Goal: Task Accomplishment & Management: Use online tool/utility

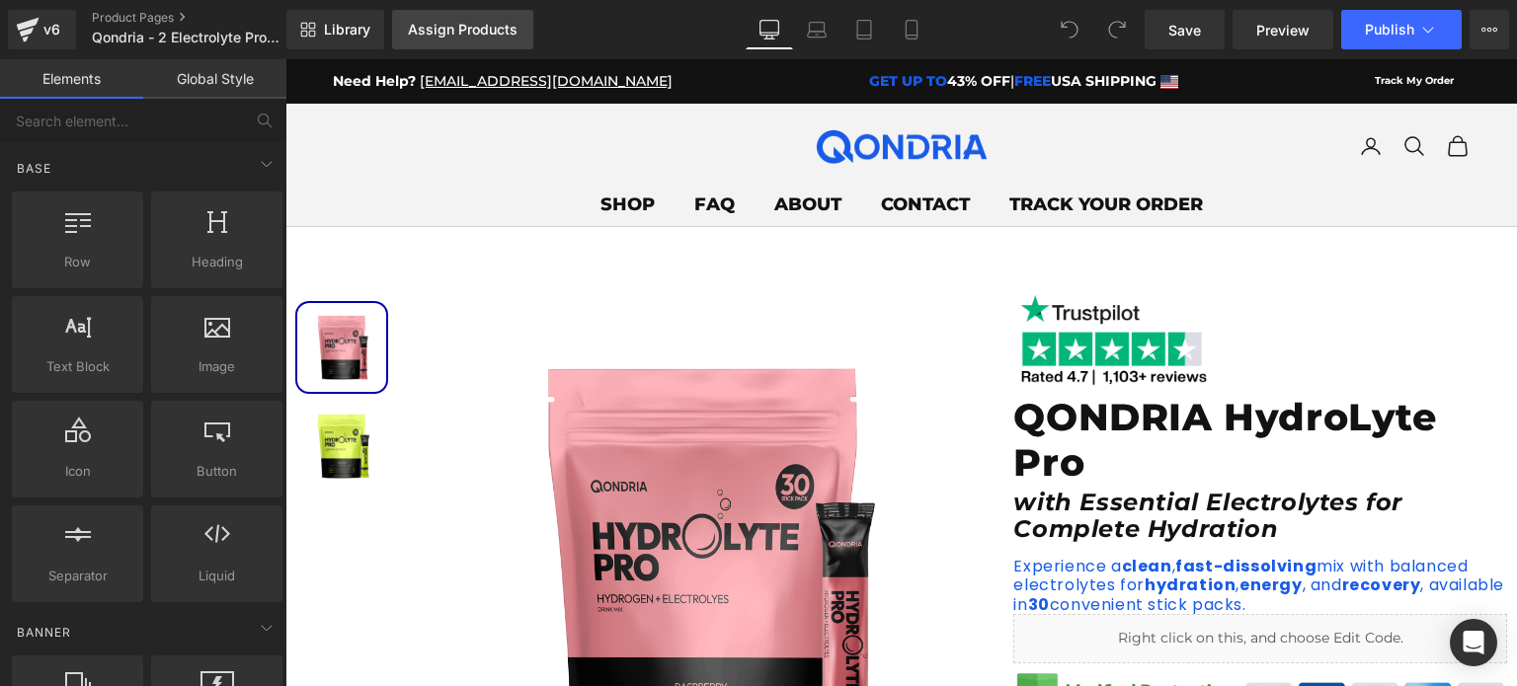
click at [429, 42] on link "Assign Products" at bounding box center [462, 29] width 141 height 39
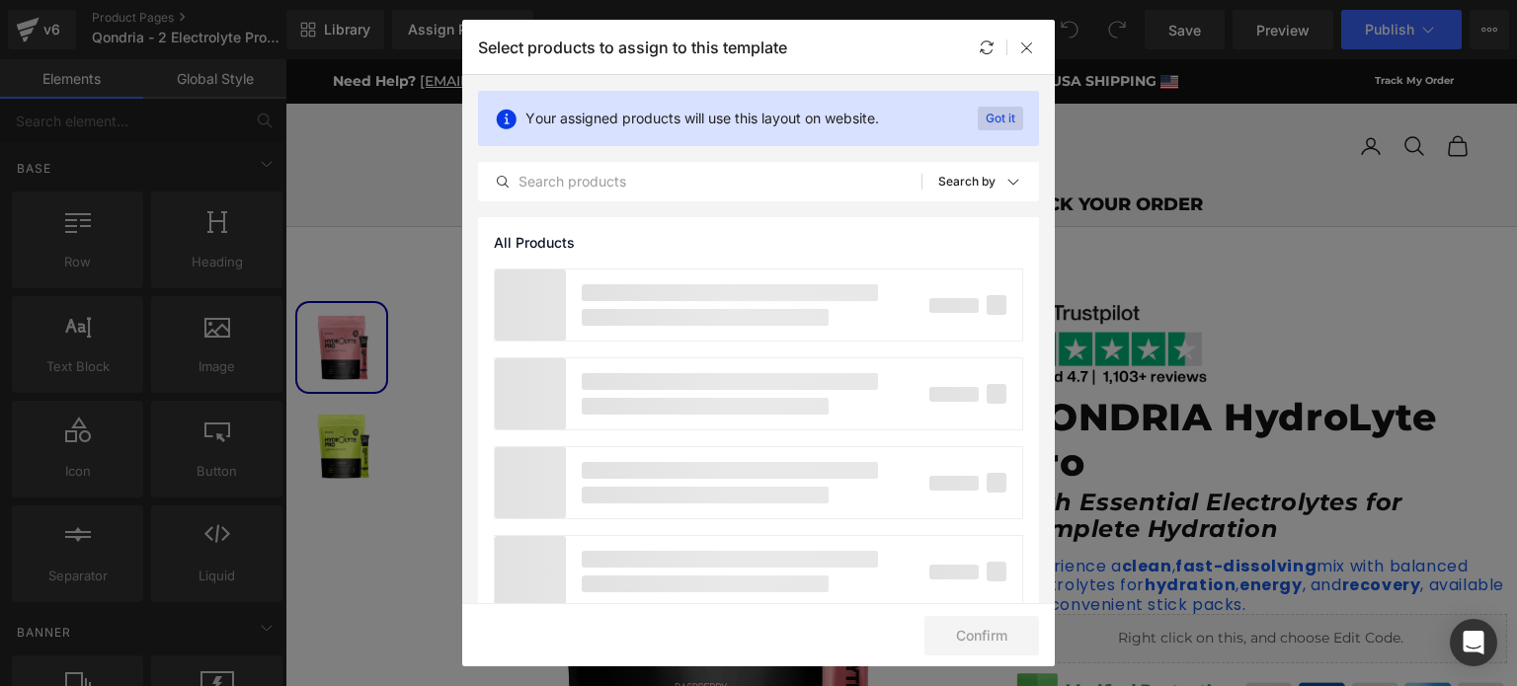
click at [1007, 116] on p "Got it" at bounding box center [1000, 119] width 45 height 24
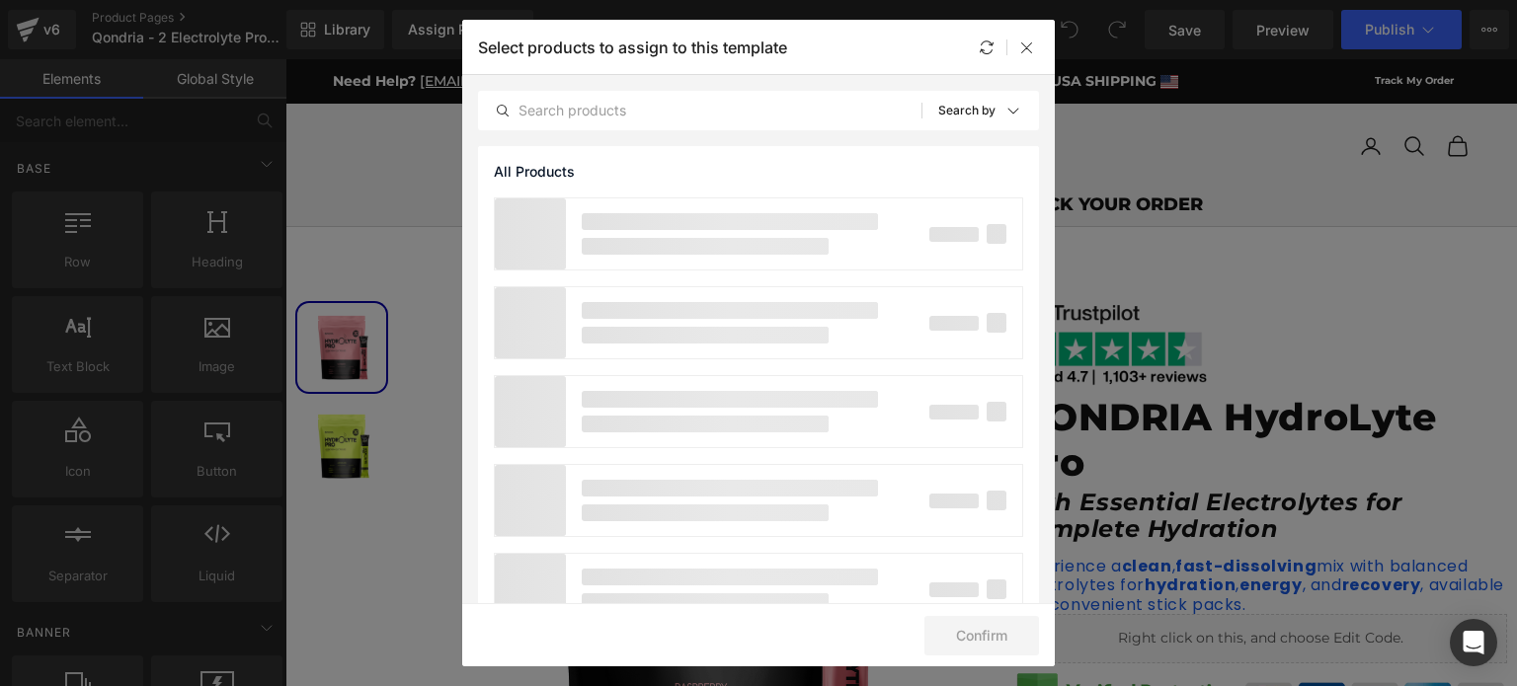
click at [1007, 116] on icon at bounding box center [1013, 111] width 16 height 16
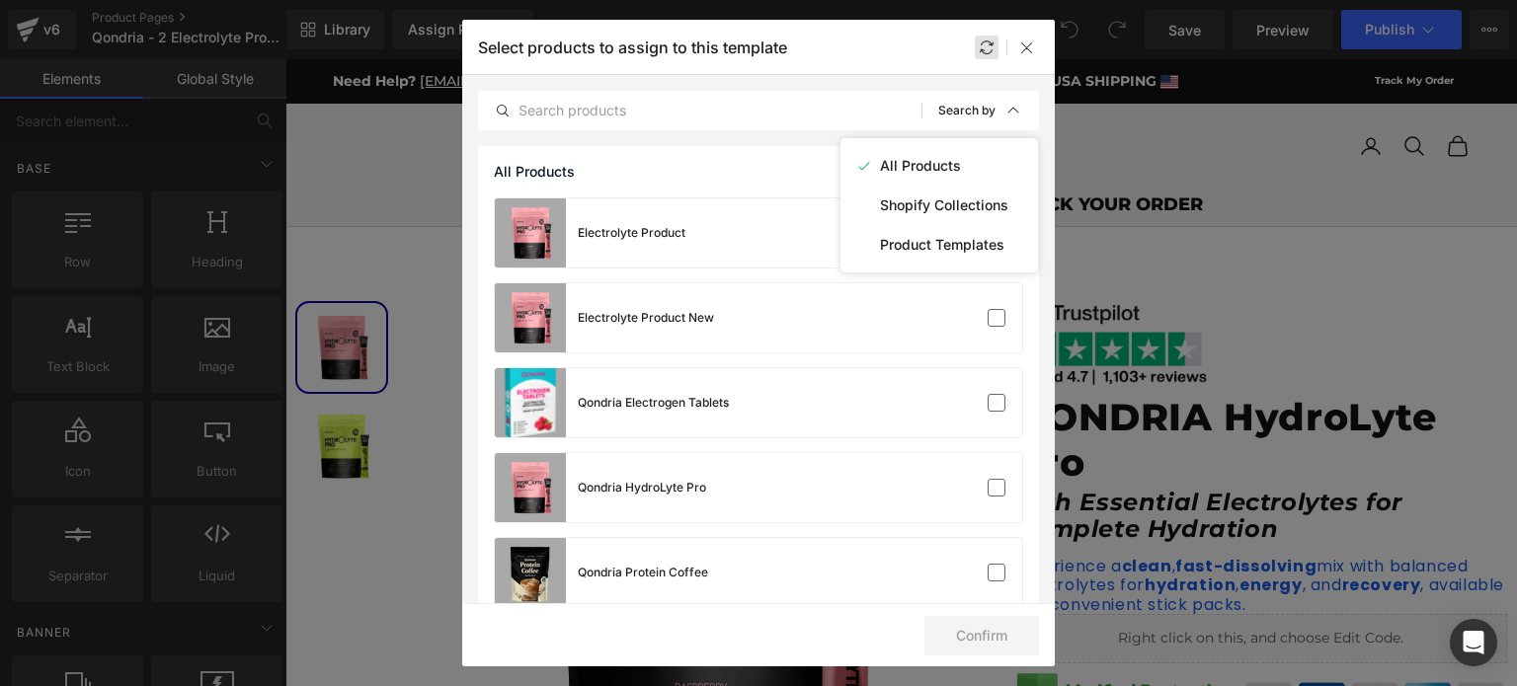
click at [990, 56] on div "Select products to assign to this template" at bounding box center [758, 47] width 592 height 54
click at [990, 56] on div at bounding box center [987, 48] width 24 height 24
click at [703, 309] on div "Electrolyte Product New" at bounding box center [646, 318] width 136 height 18
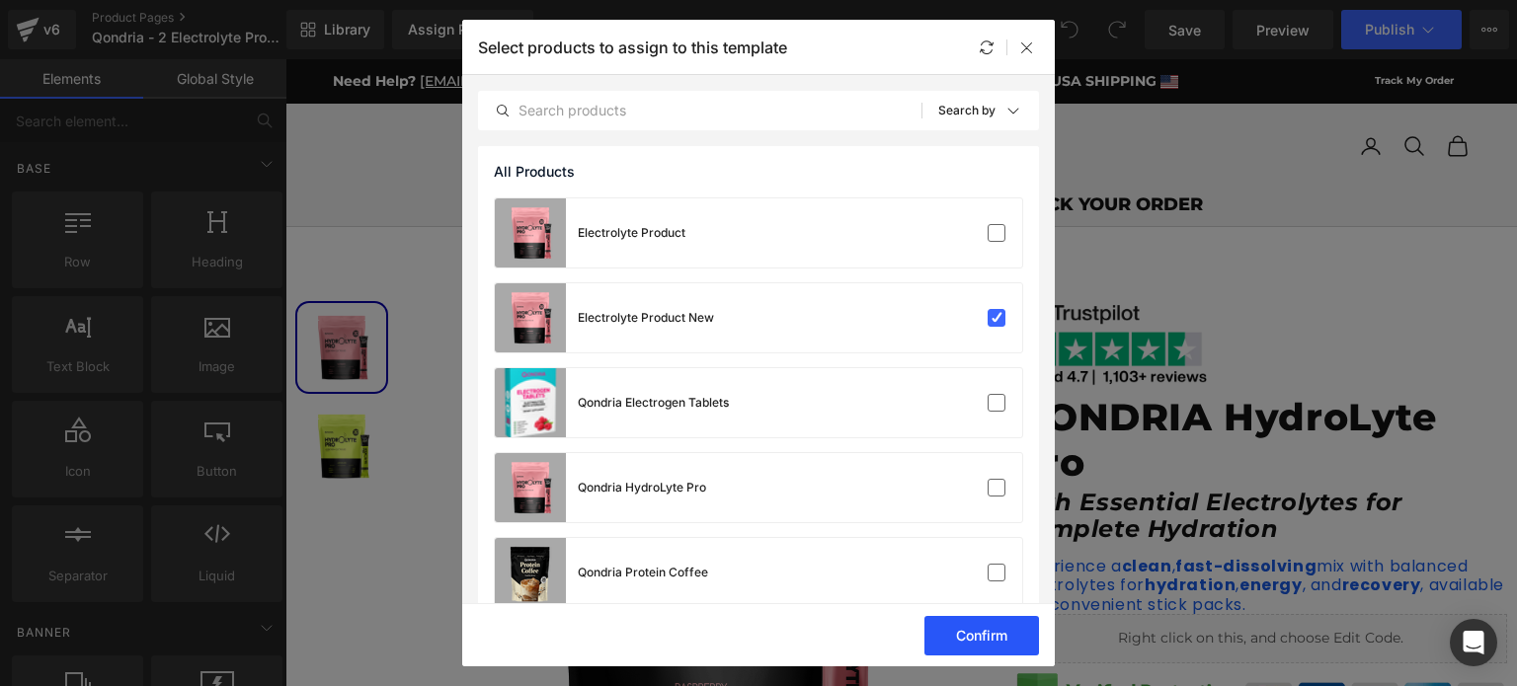
click at [1015, 635] on button "Confirm" at bounding box center [981, 635] width 115 height 39
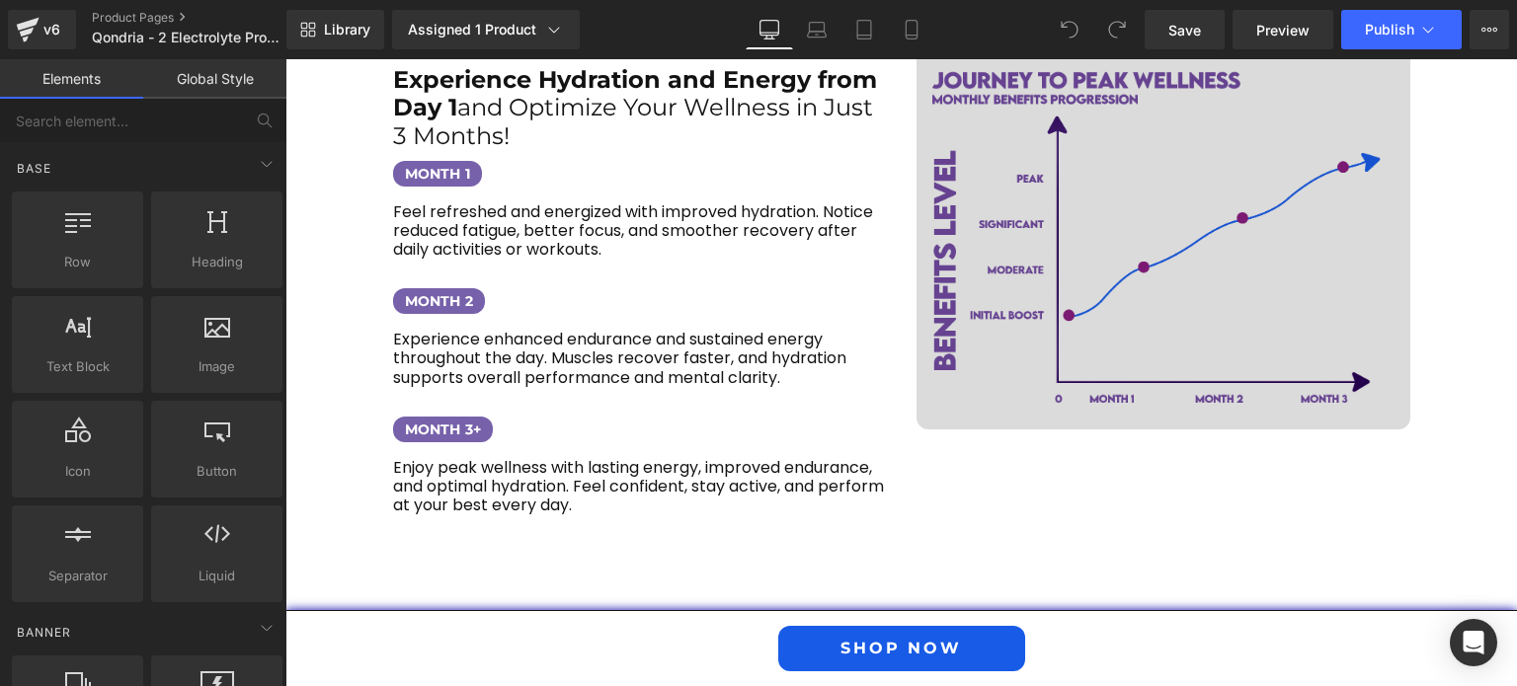
scroll to position [2850, 0]
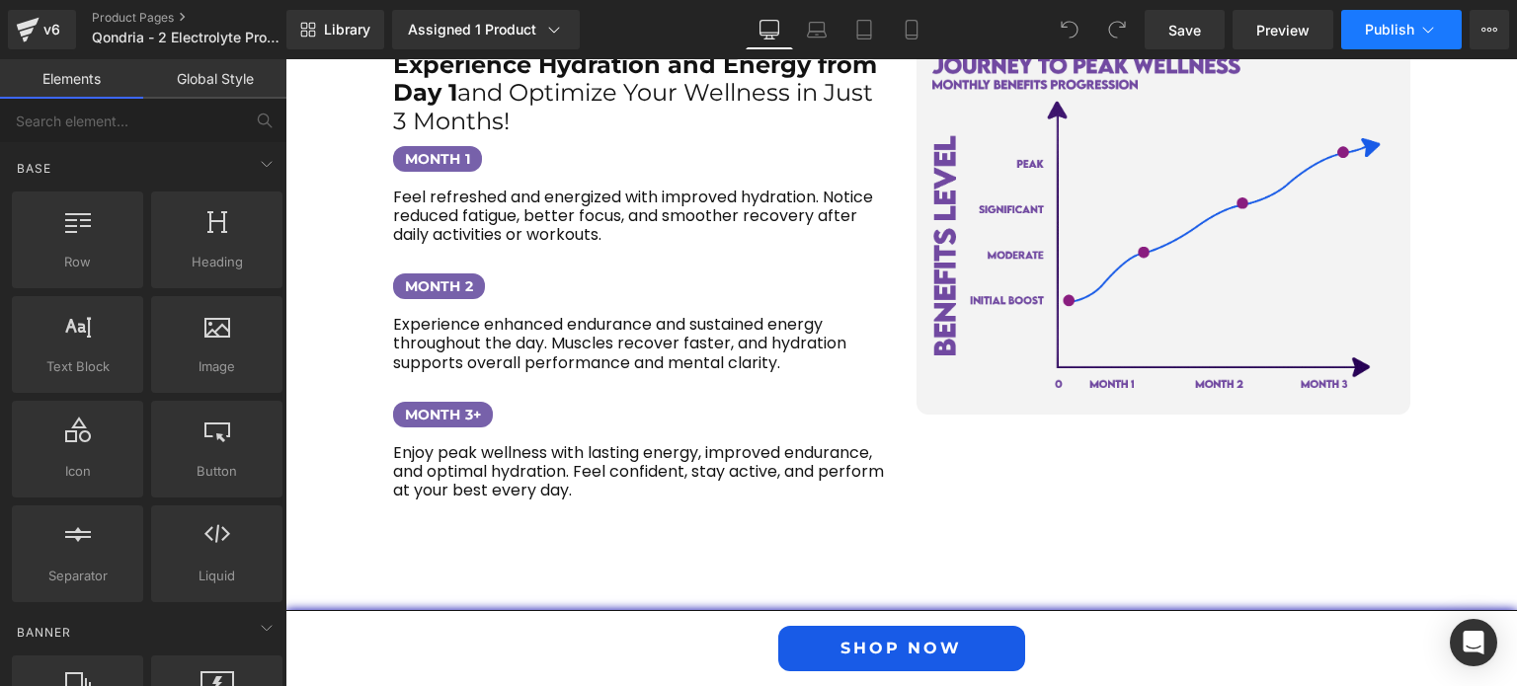
click at [1371, 23] on span "Publish" at bounding box center [1389, 30] width 49 height 16
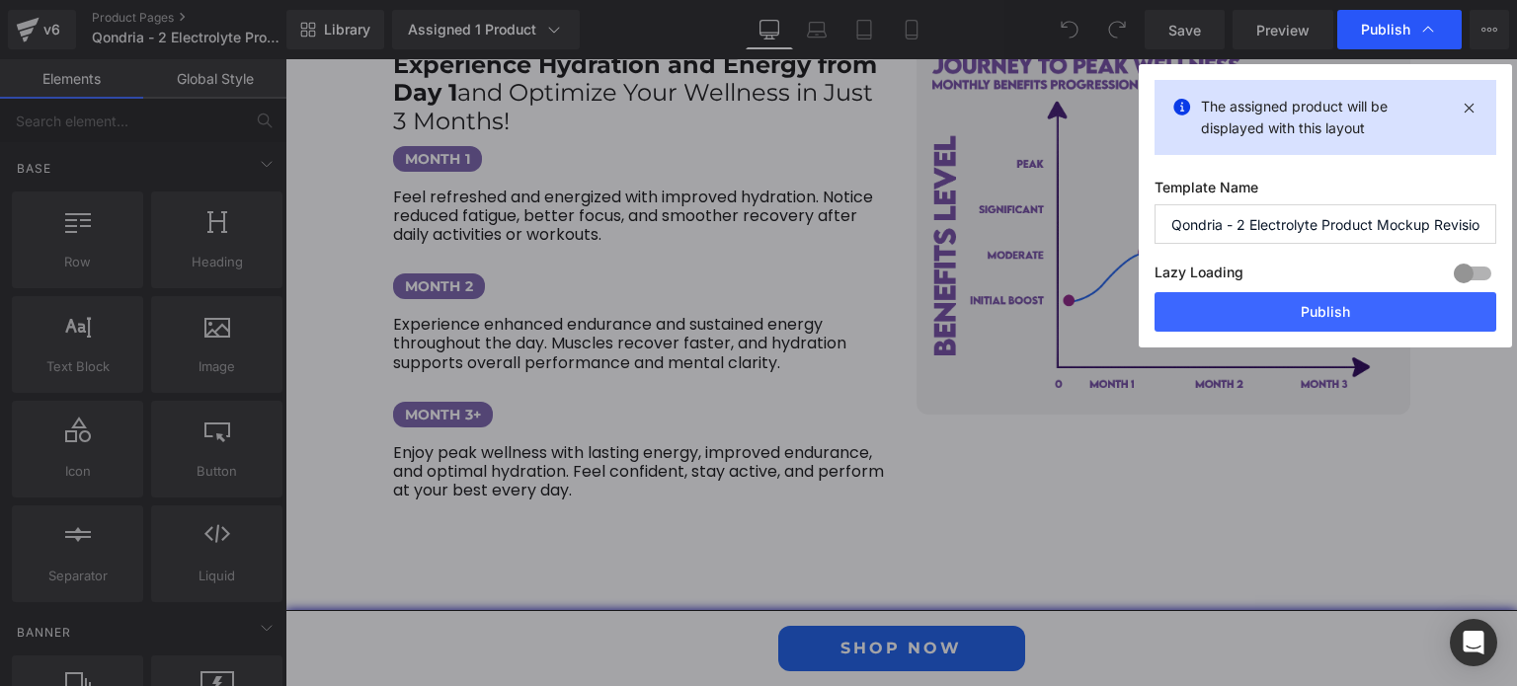
click at [1408, 33] on span "Publish" at bounding box center [1385, 30] width 49 height 18
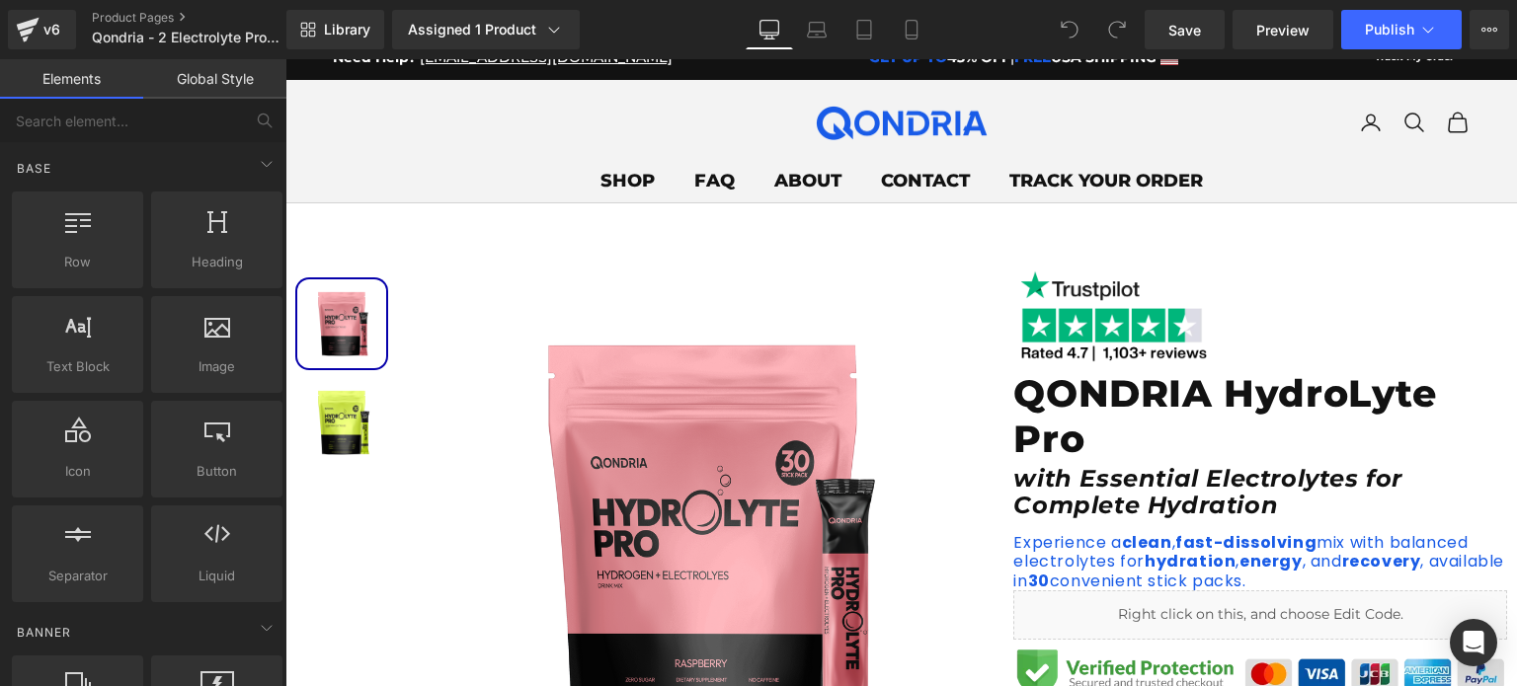
scroll to position [0, 0]
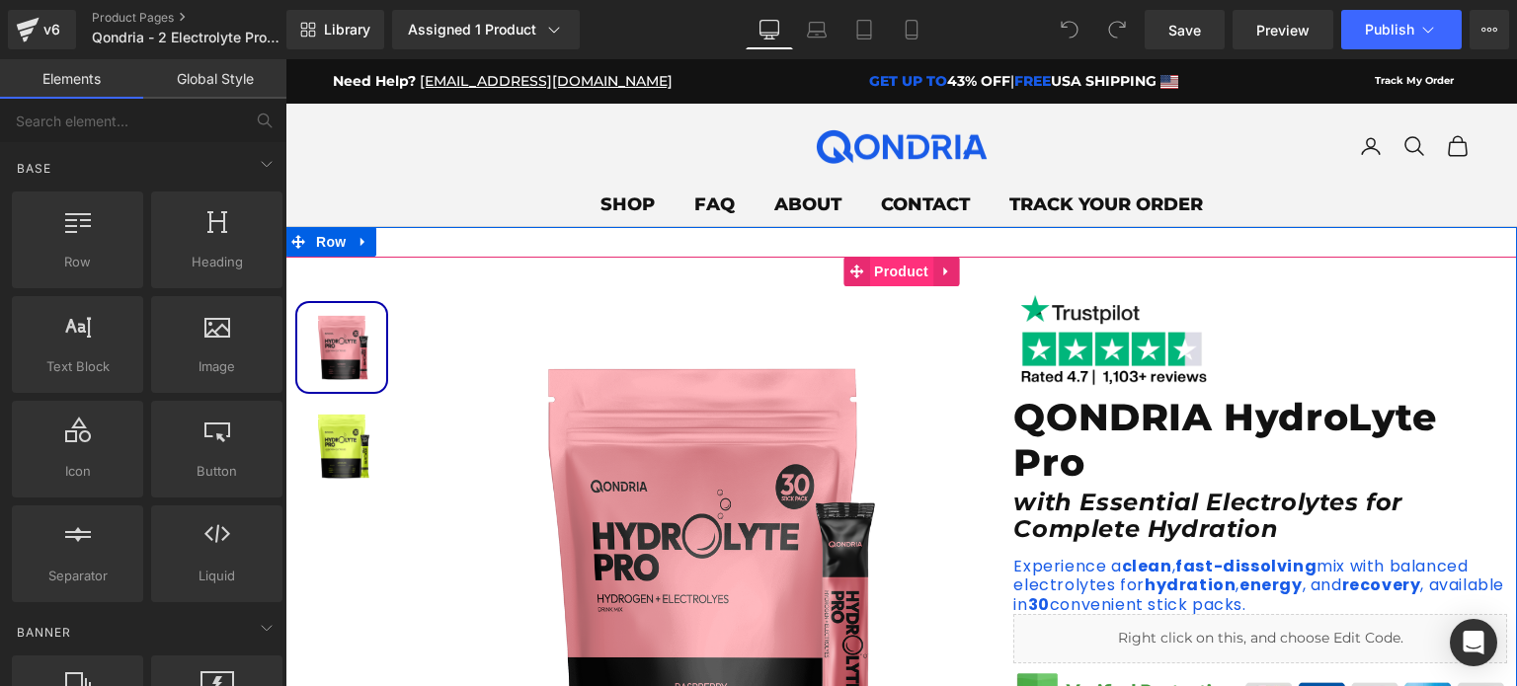
click at [904, 274] on span "Product" at bounding box center [901, 272] width 64 height 30
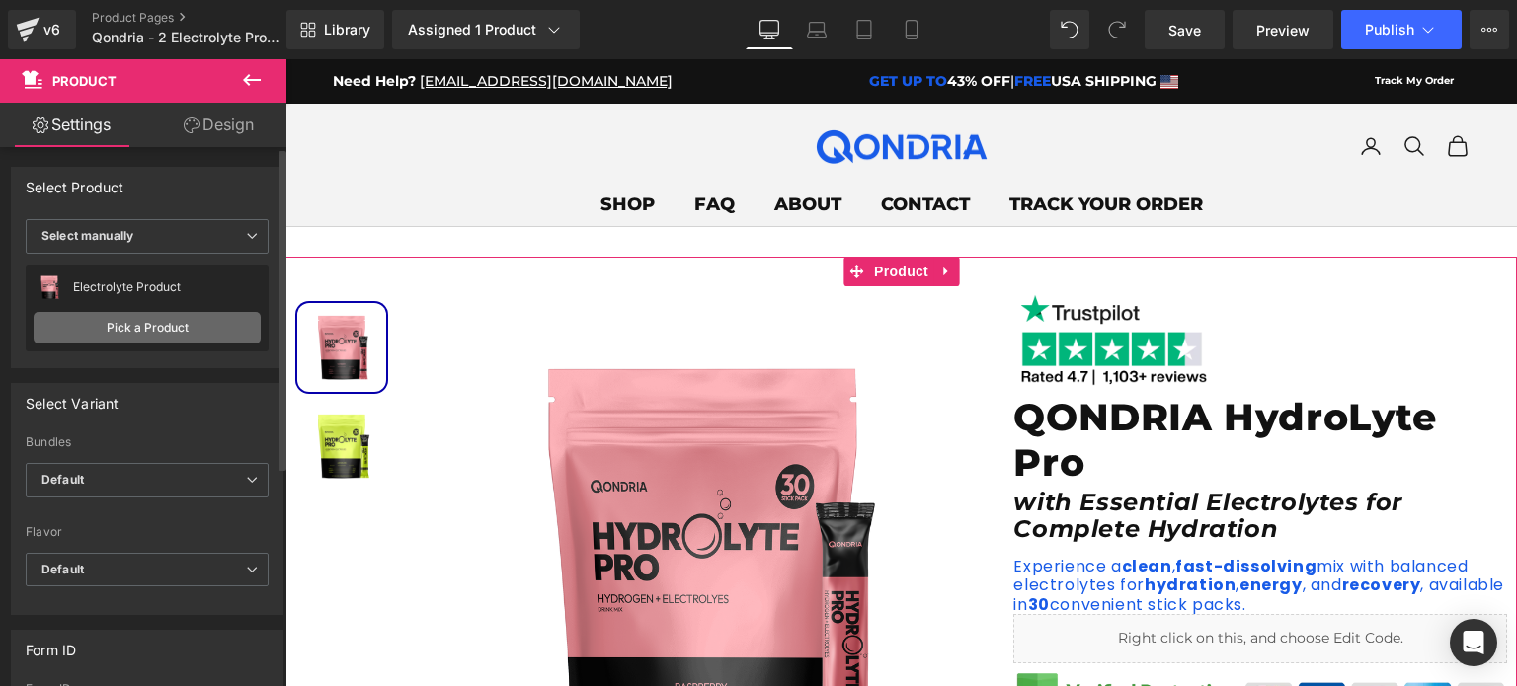
click at [190, 315] on link "Pick a Product" at bounding box center [147, 328] width 227 height 32
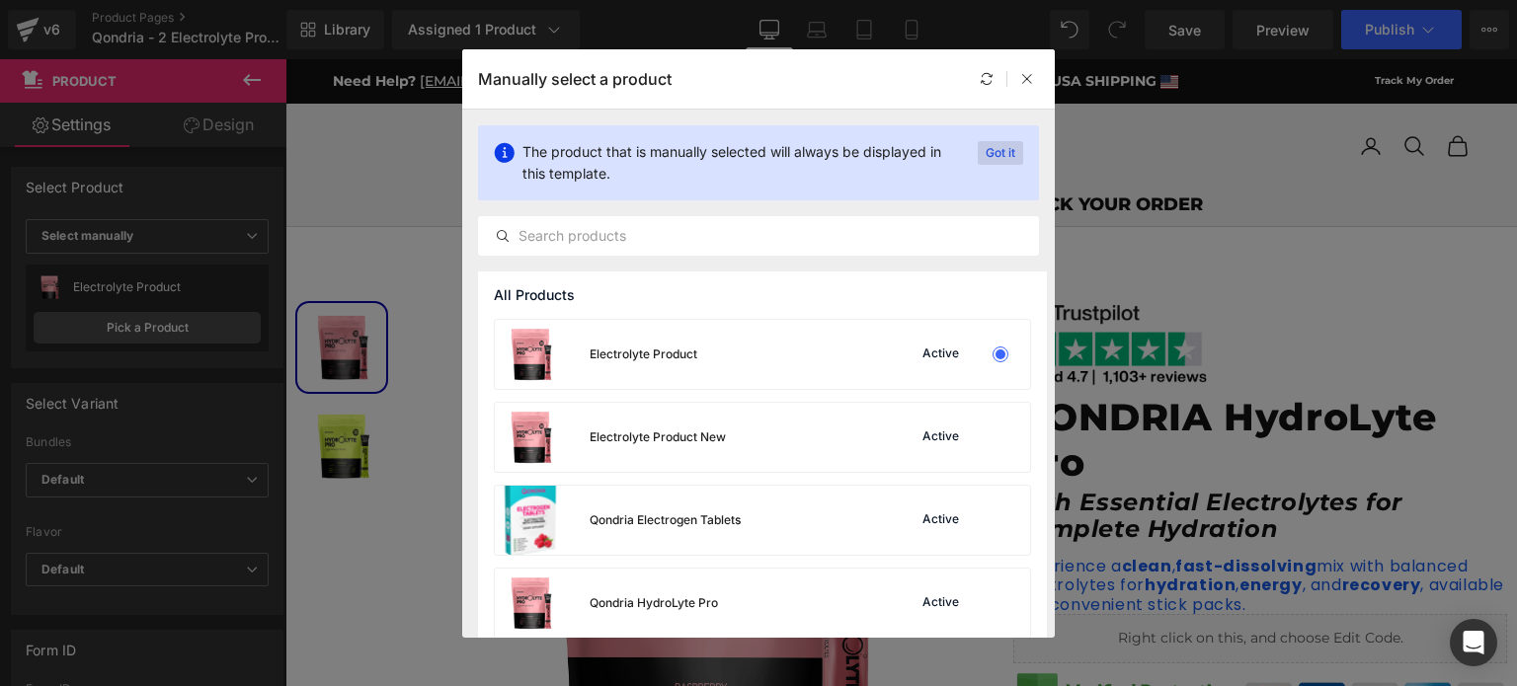
click at [993, 145] on p "Got it" at bounding box center [1000, 153] width 45 height 24
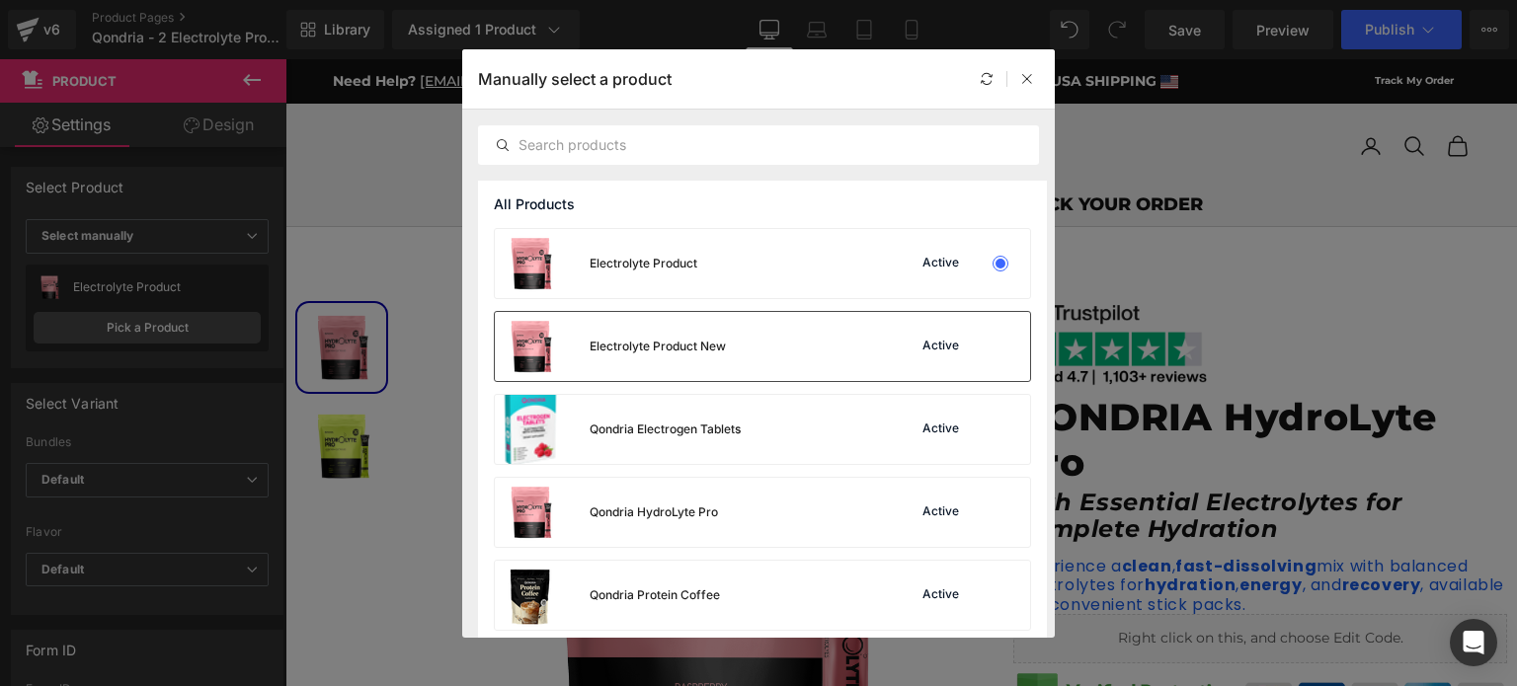
click at [835, 343] on div "Electrolyte Product New Active" at bounding box center [762, 346] width 535 height 69
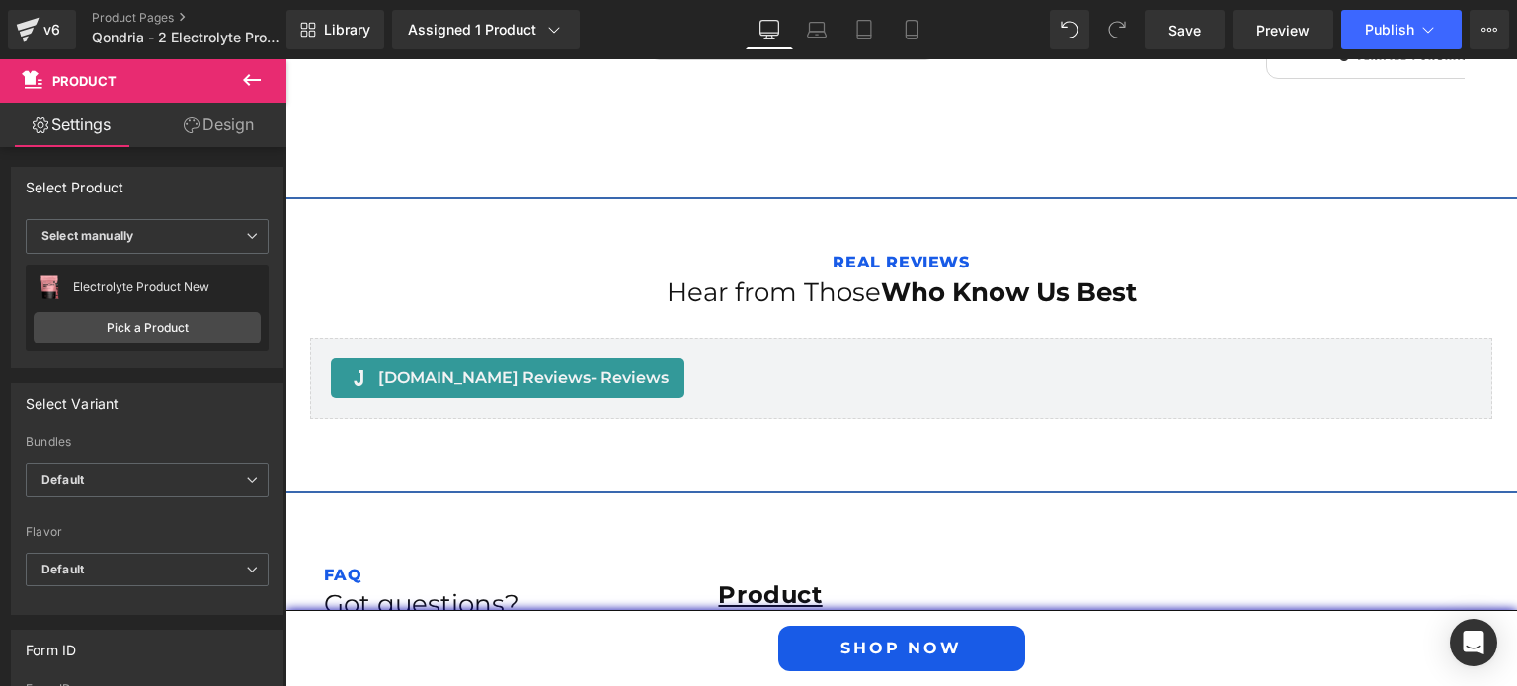
scroll to position [7547, 0]
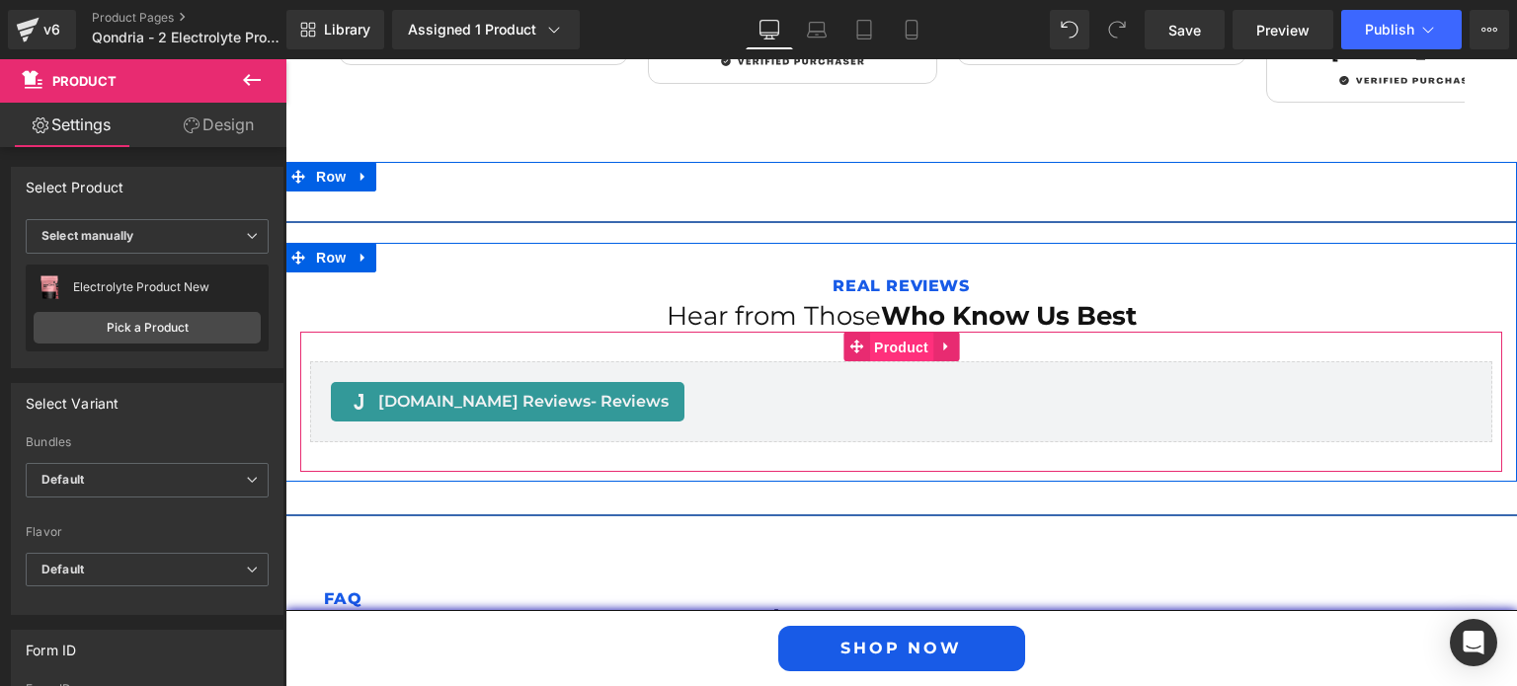
click at [877, 333] on span "Product" at bounding box center [901, 348] width 64 height 30
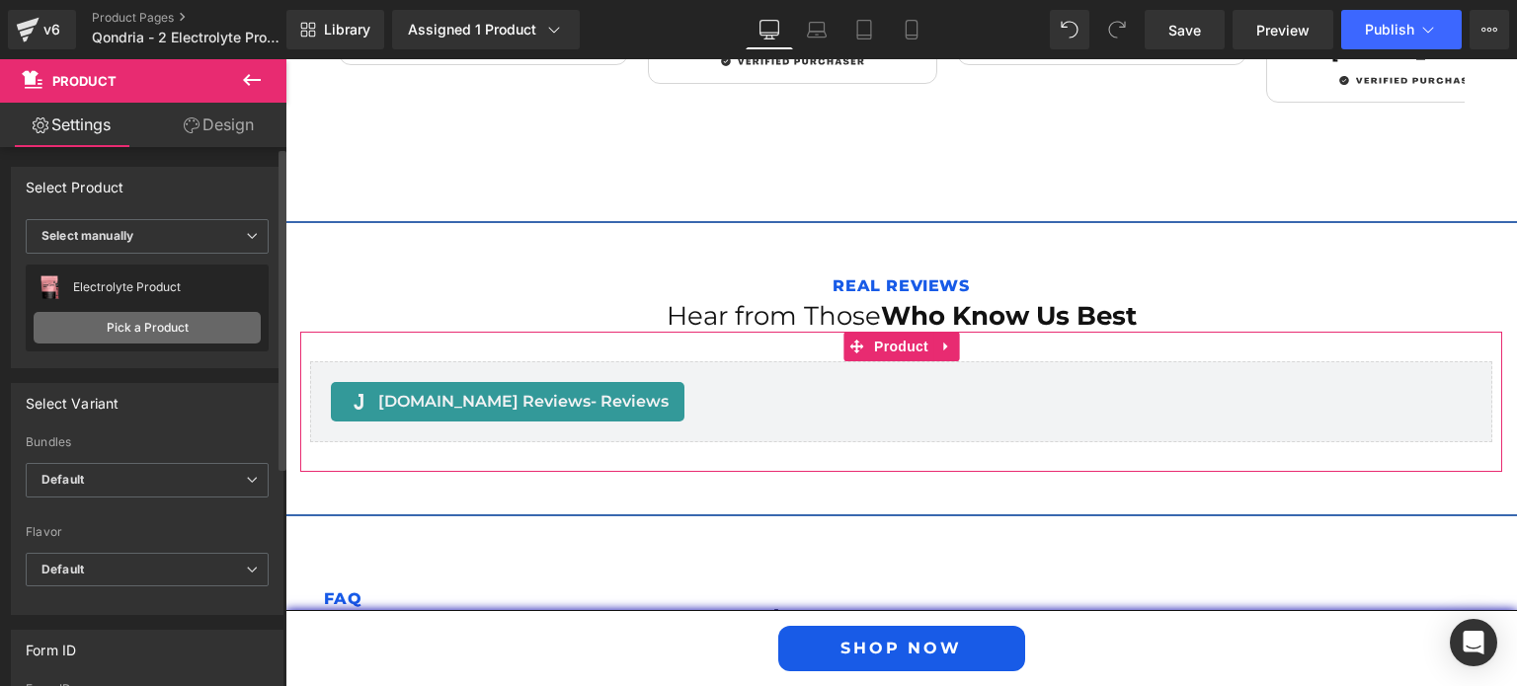
click at [209, 336] on link "Pick a Product" at bounding box center [147, 328] width 227 height 32
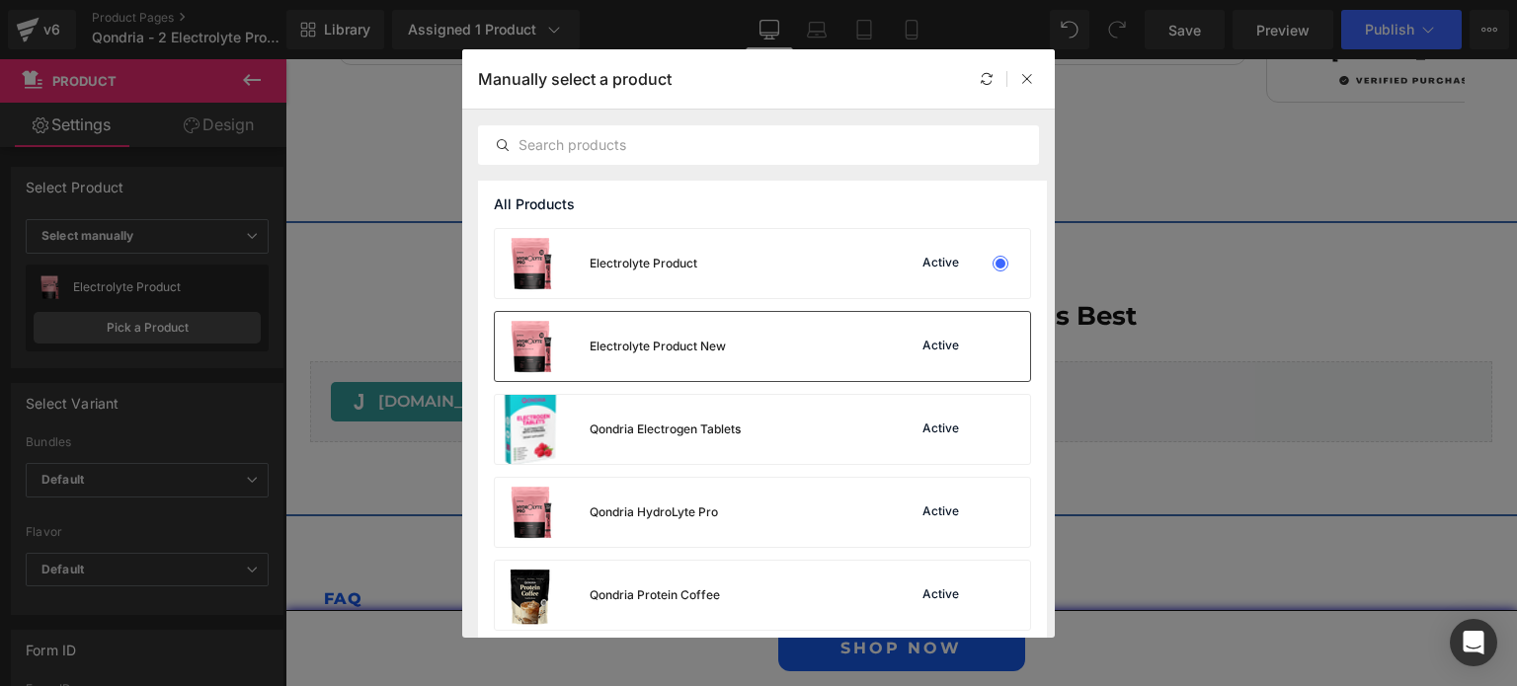
click at [819, 344] on div "Electrolyte Product New Active" at bounding box center [762, 346] width 535 height 69
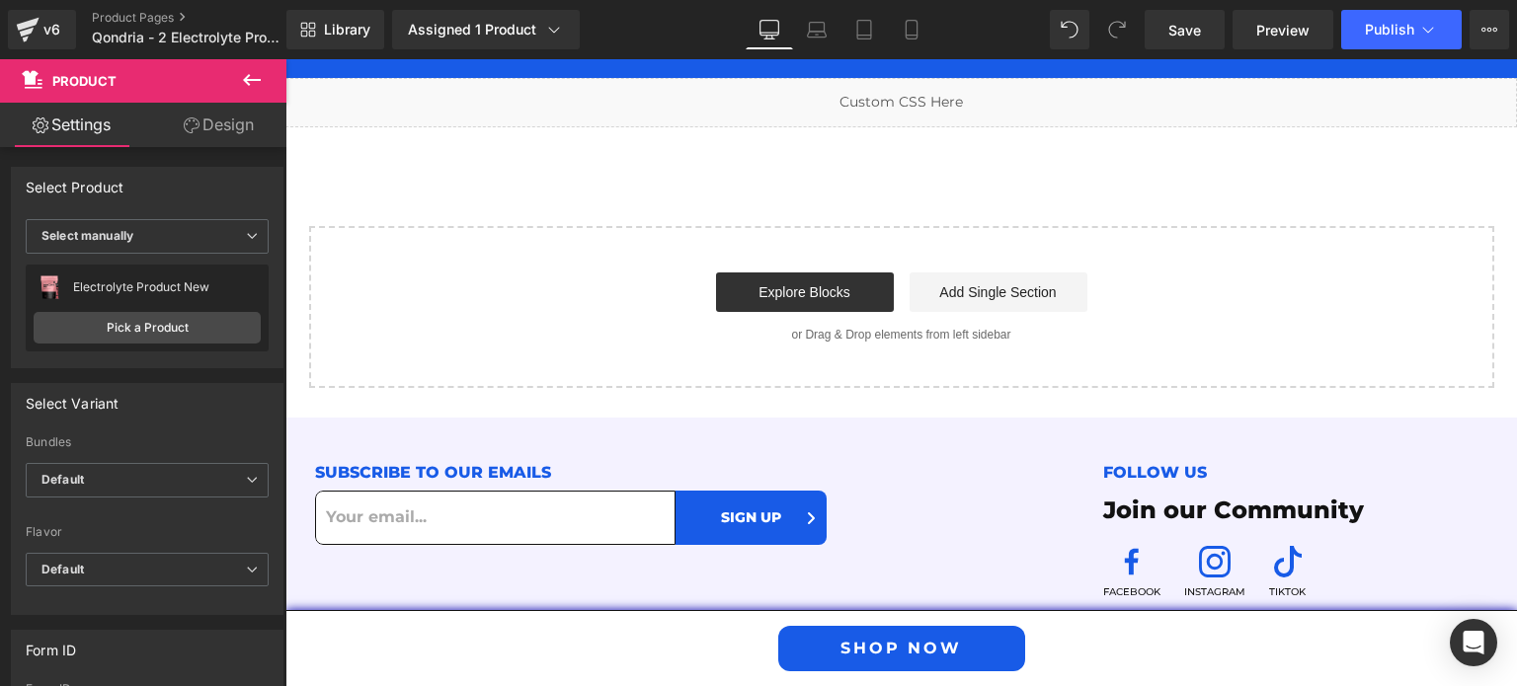
scroll to position [9760, 0]
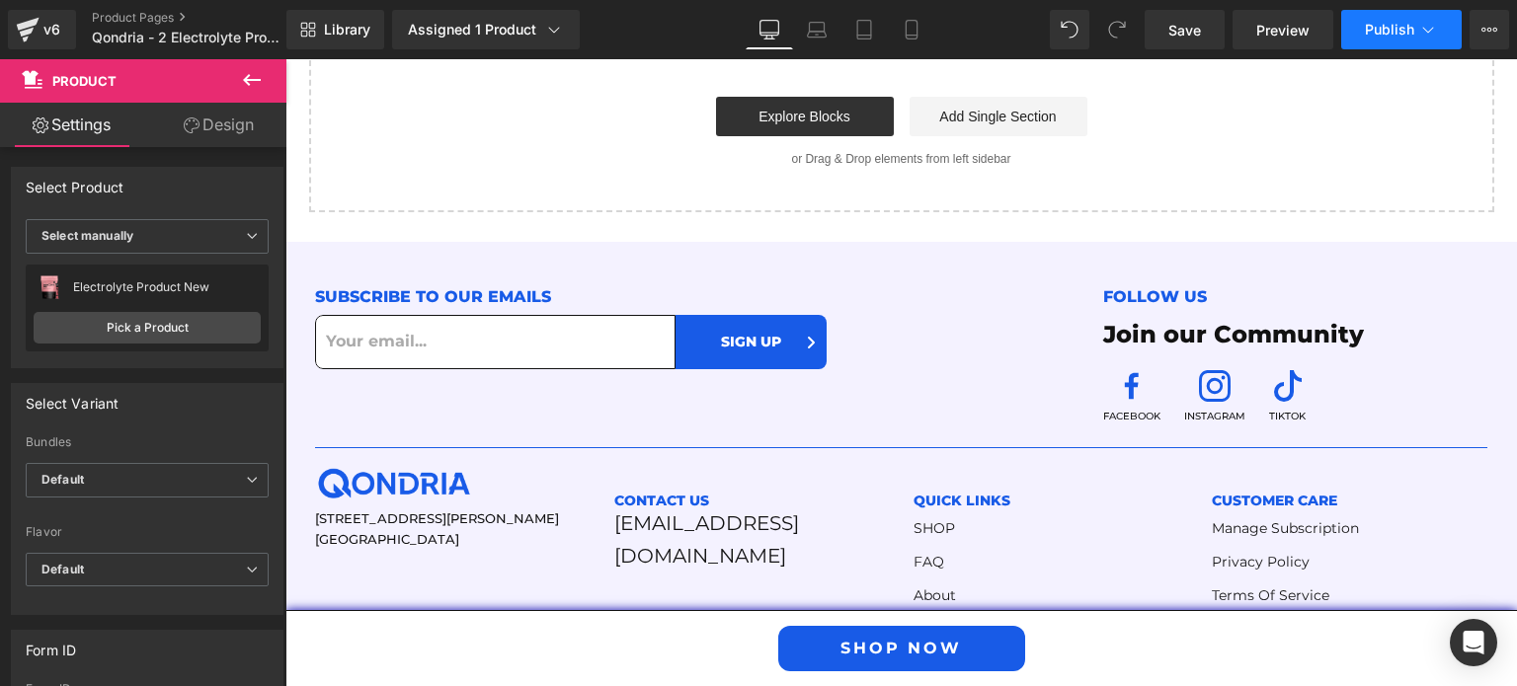
click at [1393, 40] on button "Publish" at bounding box center [1401, 29] width 120 height 39
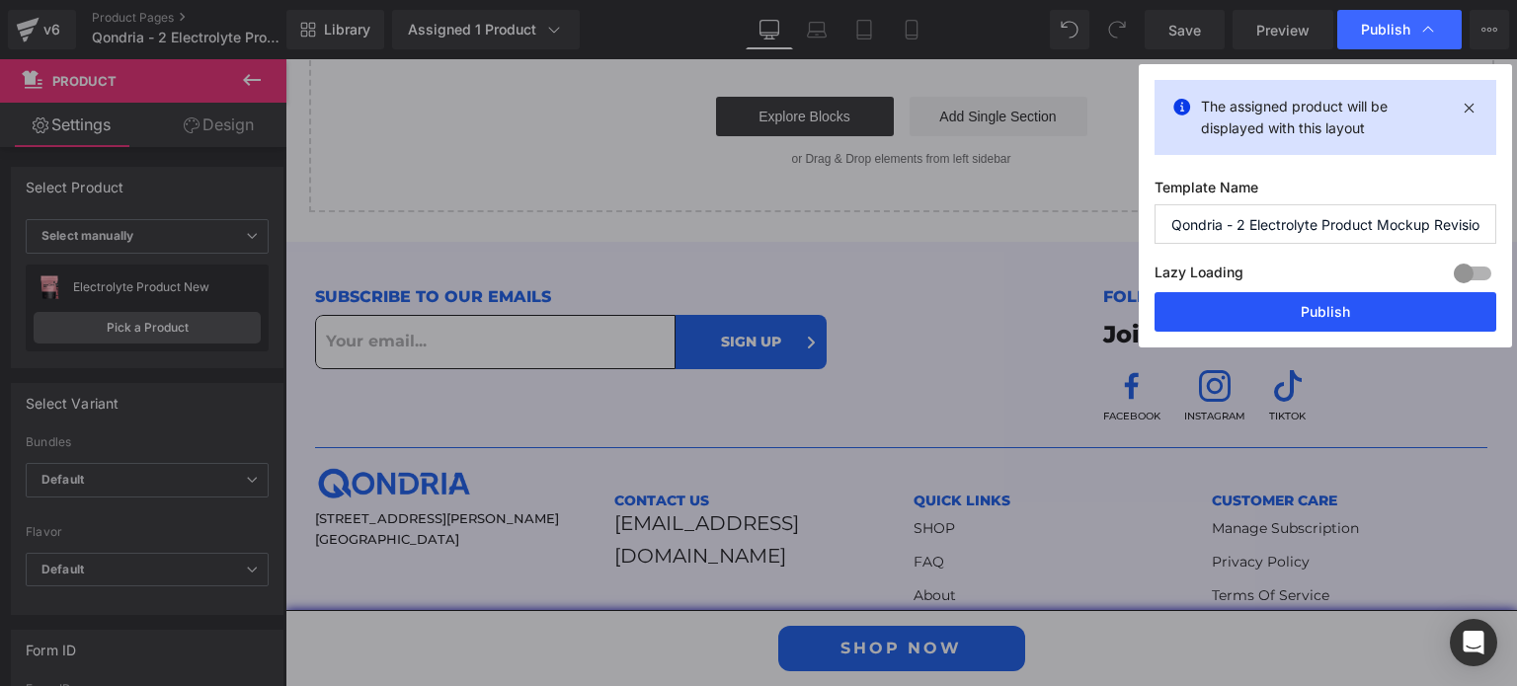
click at [1303, 303] on button "Publish" at bounding box center [1325, 311] width 342 height 39
